Goal: Obtain resource: Obtain resource

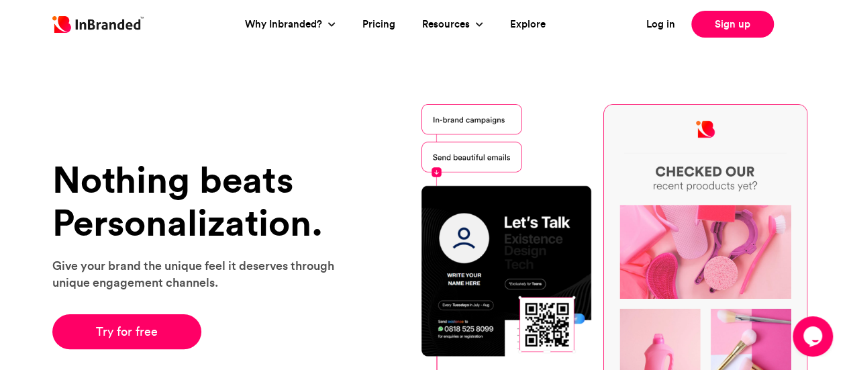
click at [490, 123] on img at bounding box center [614, 271] width 386 height 334
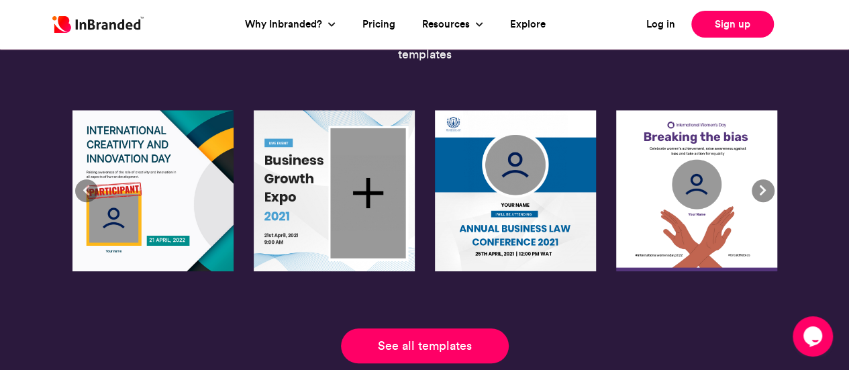
scroll to position [3020, 0]
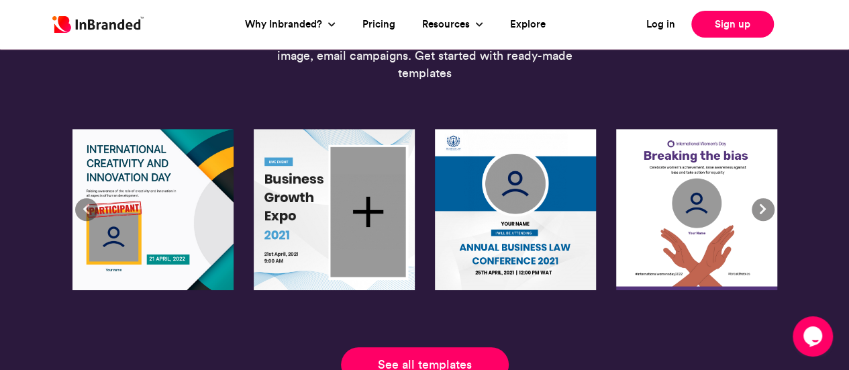
click at [188, 217] on img at bounding box center [152, 209] width 161 height 161
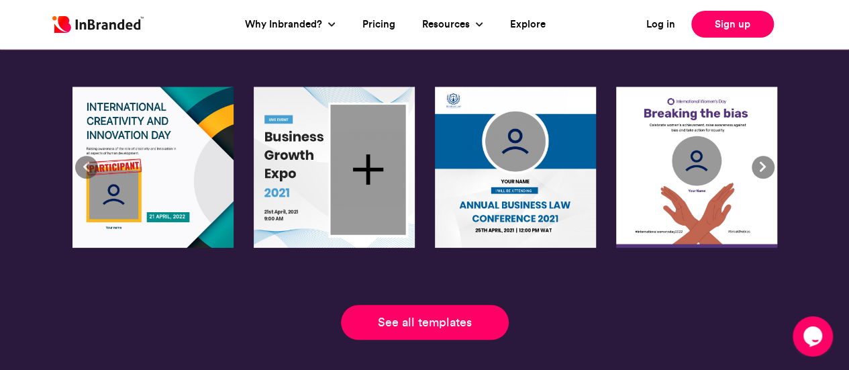
scroll to position [3087, 0]
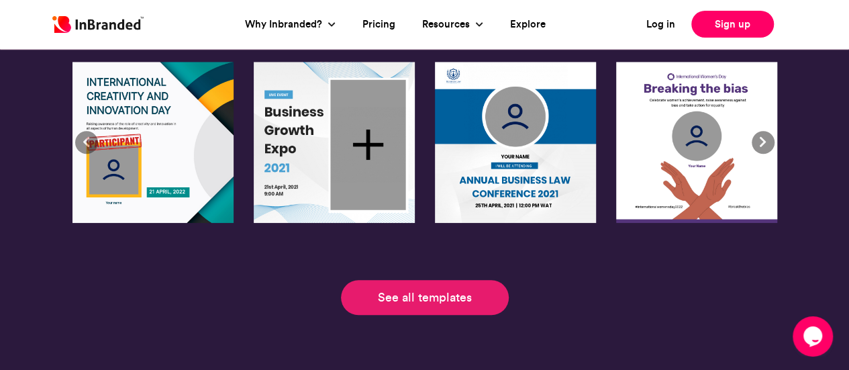
click at [421, 301] on link "See all templates" at bounding box center [425, 297] width 168 height 35
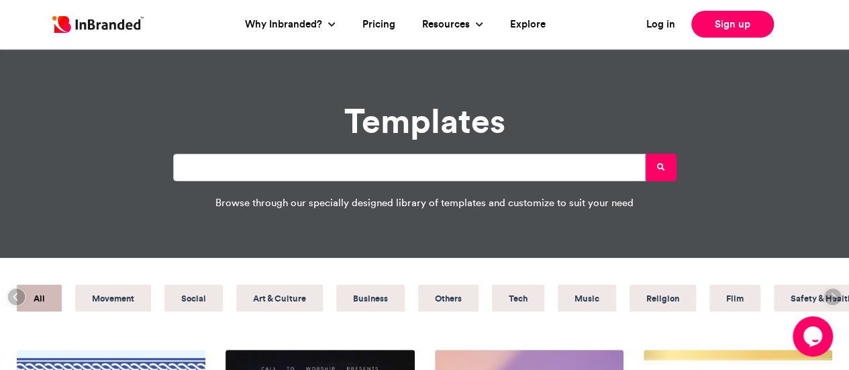
scroll to position [134, 0]
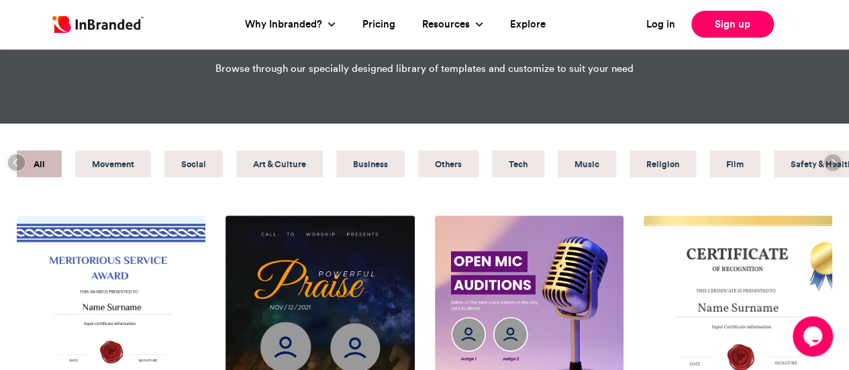
click at [527, 171] on link "Tech" at bounding box center [518, 163] width 52 height 27
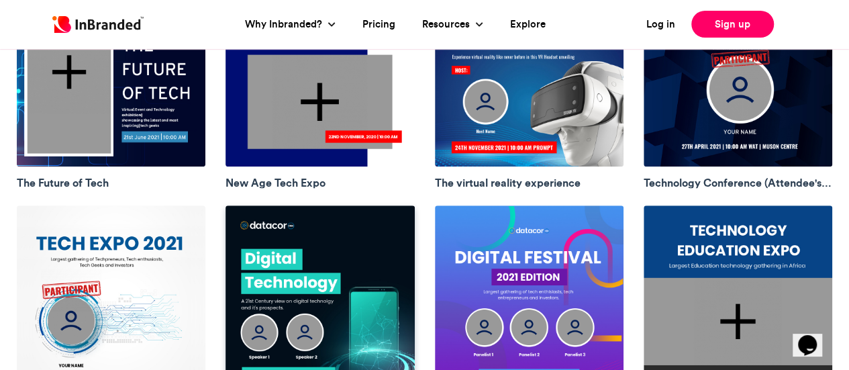
scroll to position [470, 0]
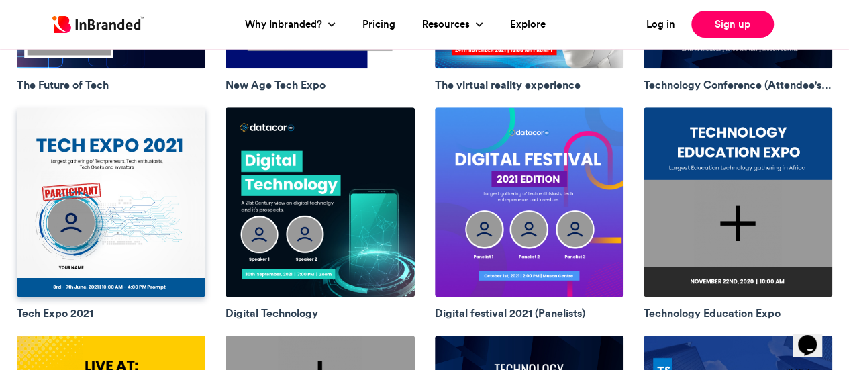
click at [93, 225] on img at bounding box center [111, 201] width 189 height 189
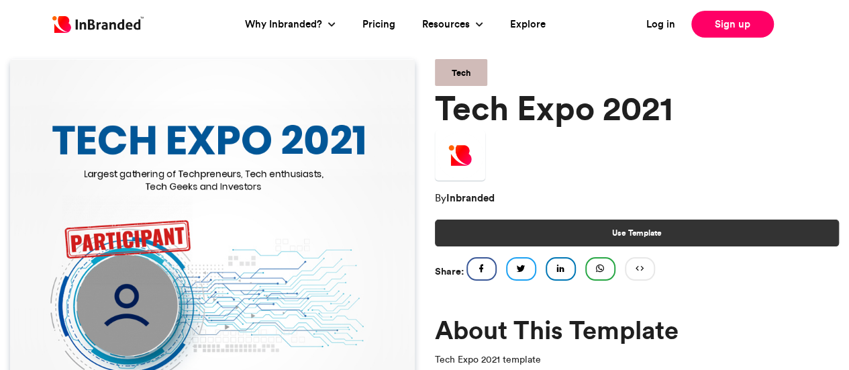
click at [520, 236] on link "Use Template" at bounding box center [637, 232] width 405 height 27
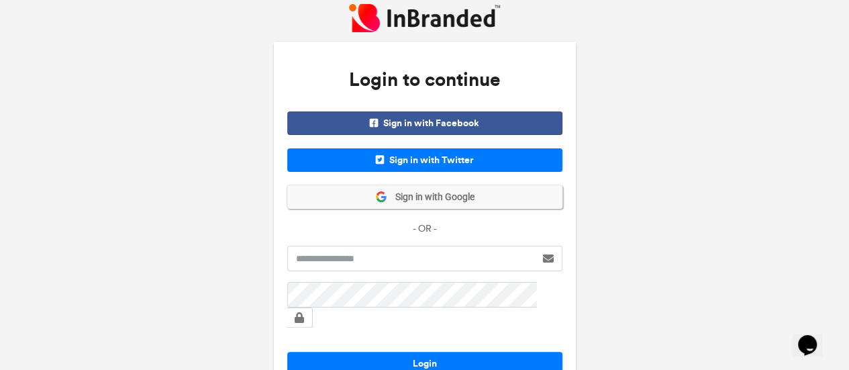
click at [459, 192] on span "Sign in with Google" at bounding box center [430, 197] width 87 height 13
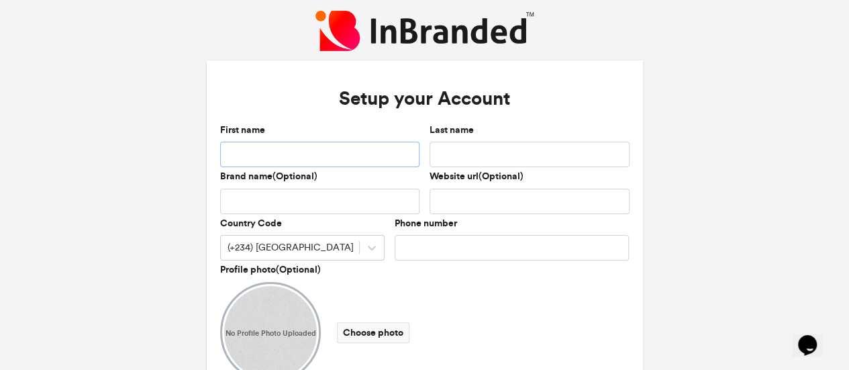
click at [341, 152] on input "First name" at bounding box center [320, 155] width 200 height 26
type input "*******"
type input "******"
type input "**********"
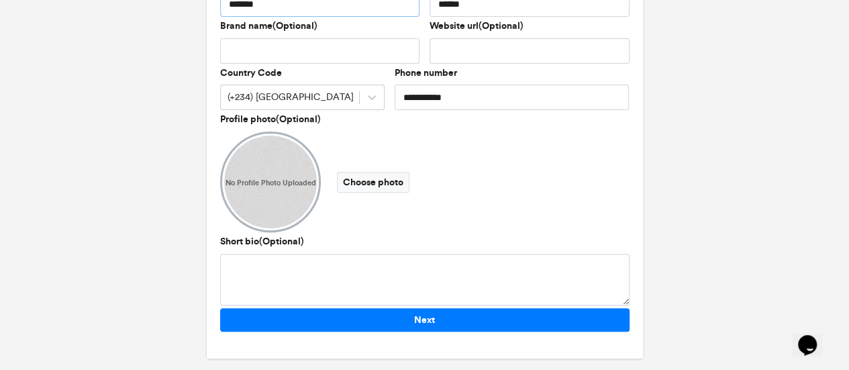
scroll to position [158, 0]
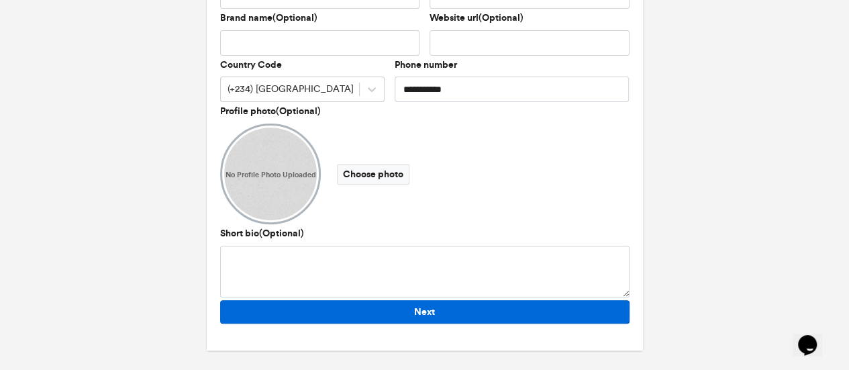
click at [420, 305] on button "Next" at bounding box center [424, 311] width 409 height 23
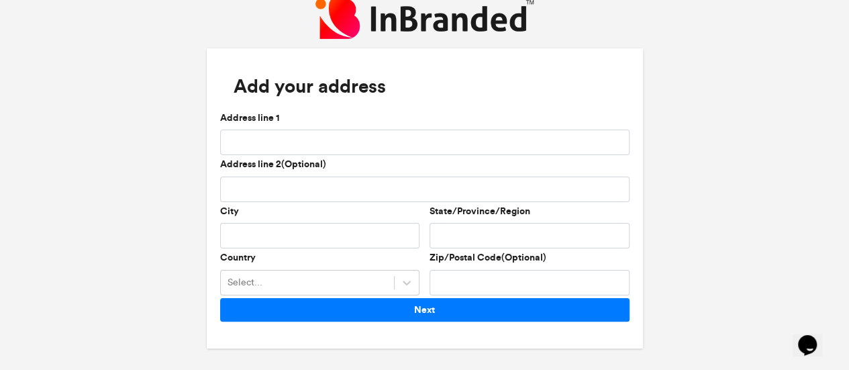
scroll to position [11, 0]
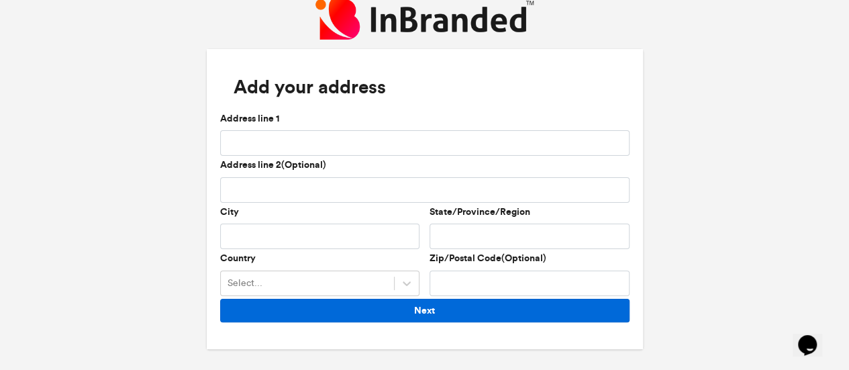
click at [421, 305] on button "Next" at bounding box center [424, 310] width 409 height 23
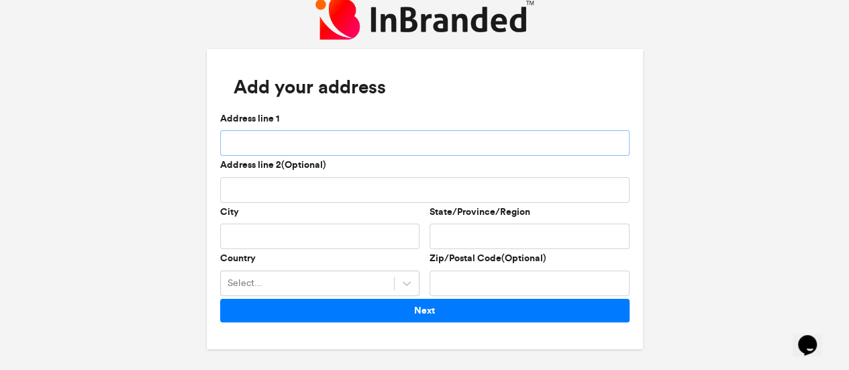
scroll to position [0, 0]
